Goal: Navigation & Orientation: Find specific page/section

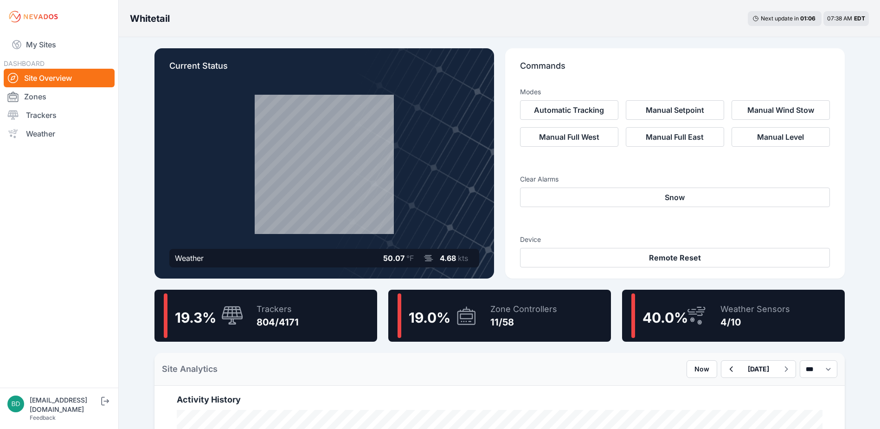
click at [440, 318] on span "19.0 %" at bounding box center [430, 317] width 42 height 17
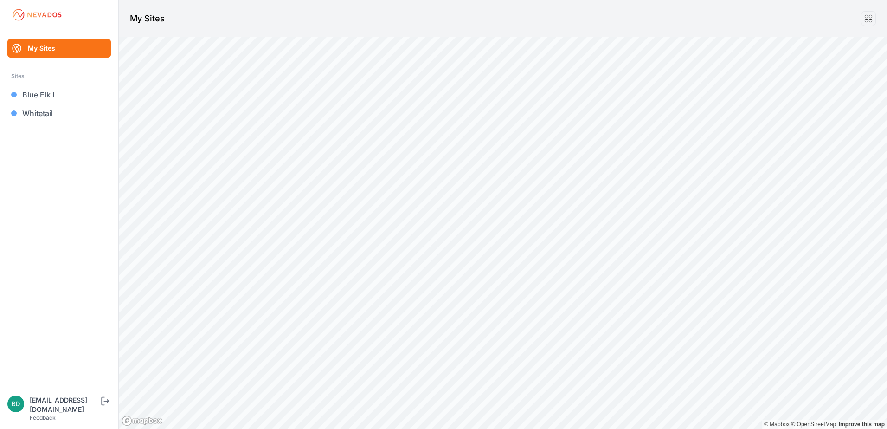
click at [65, 49] on link "My Sites" at bounding box center [58, 48] width 103 height 19
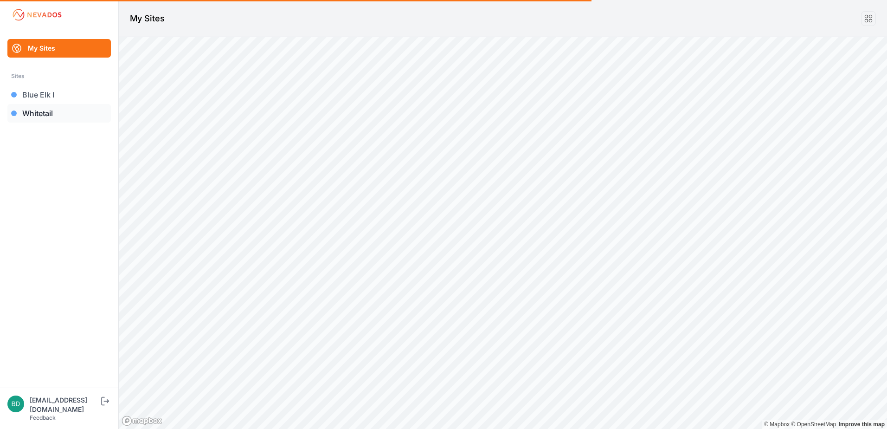
click at [43, 116] on link "Whitetail" at bounding box center [58, 113] width 103 height 19
